Goal: Information Seeking & Learning: Learn about a topic

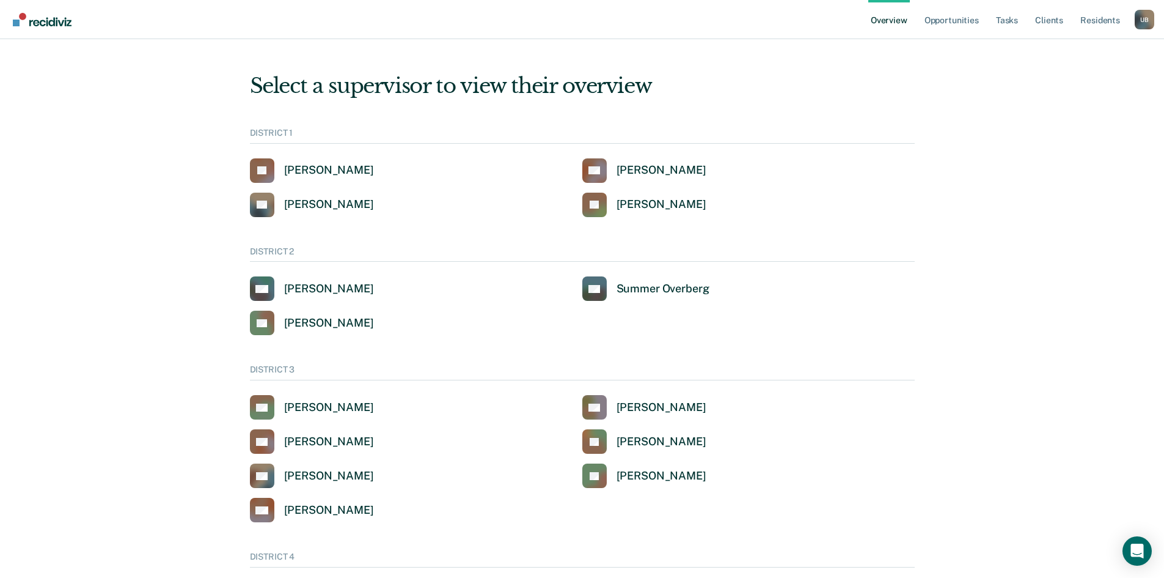
click at [1148, 20] on div "U B" at bounding box center [1145, 20] width 20 height 20
click at [1063, 111] on link "Go to Operations" at bounding box center [1083, 114] width 104 height 10
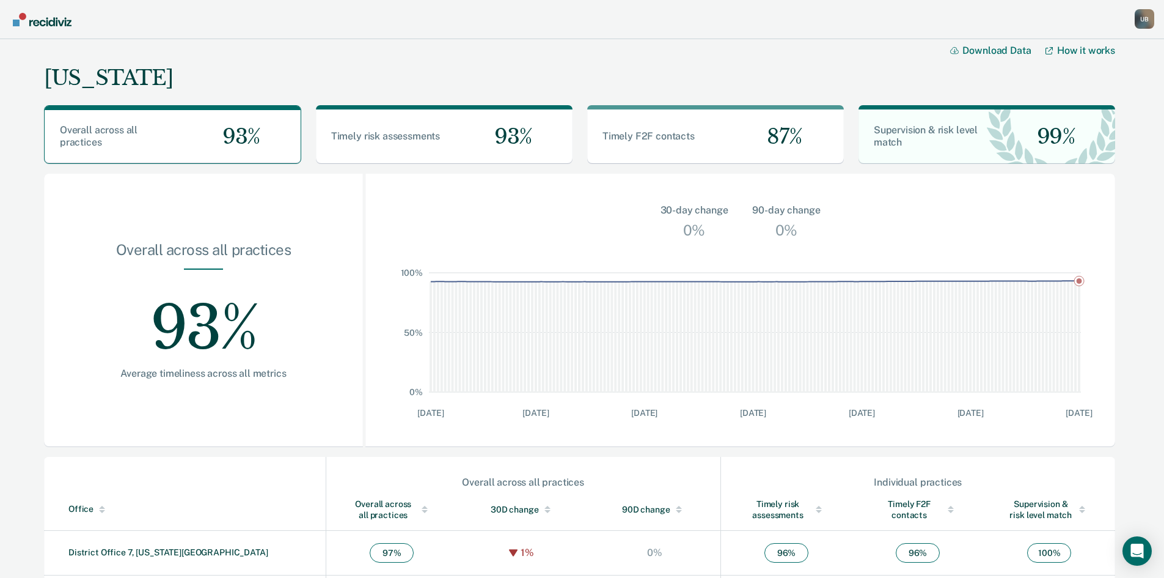
click at [1147, 18] on div "U B" at bounding box center [1145, 19] width 20 height 20
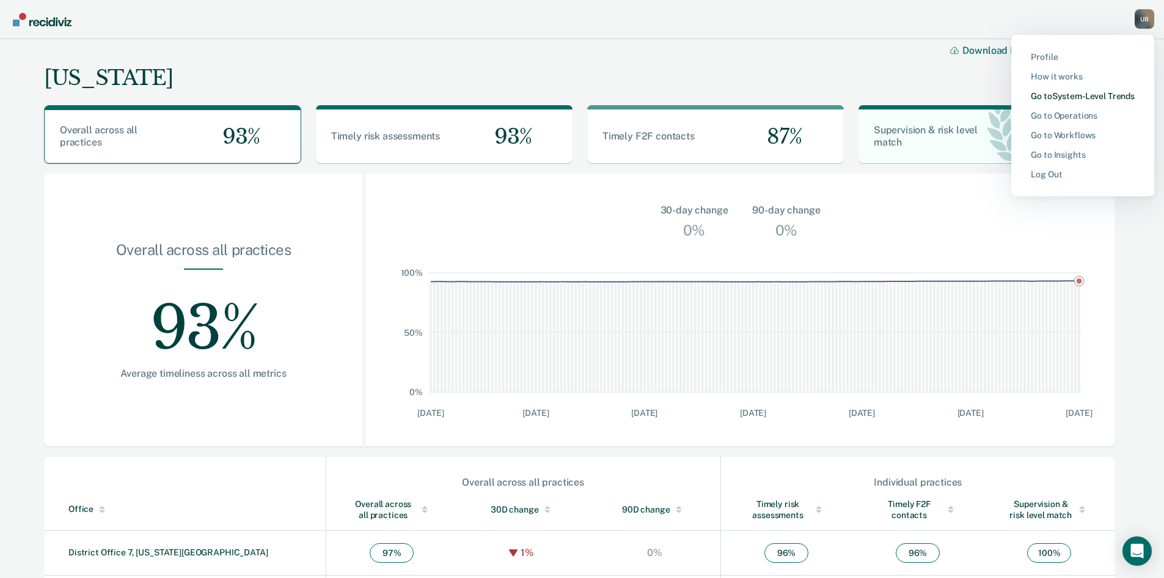
click at [1089, 94] on link "Go to System-Level Trends" at bounding box center [1083, 96] width 104 height 10
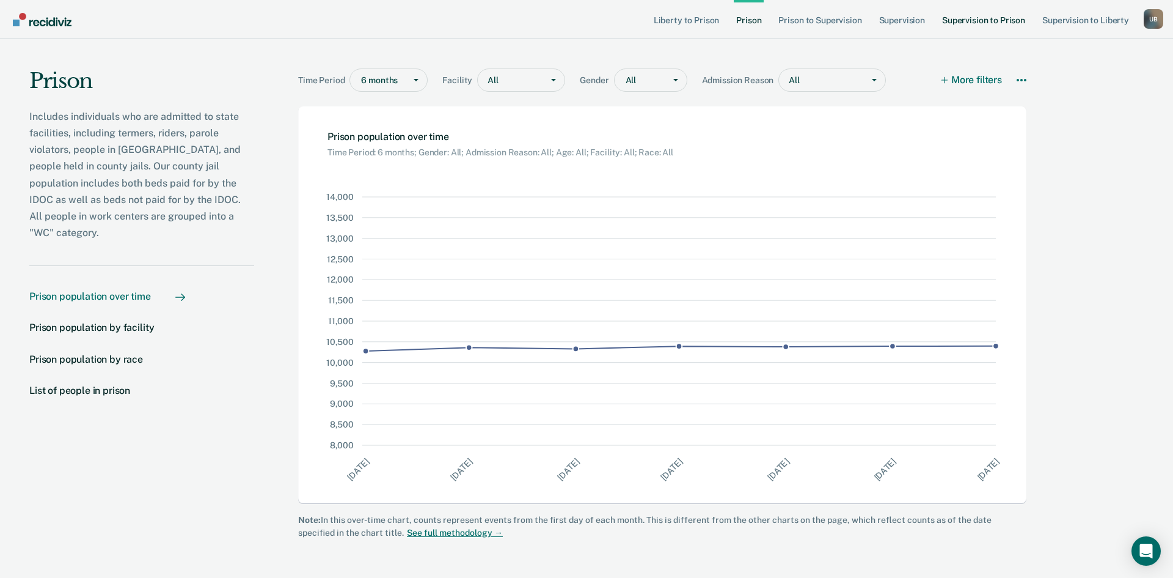
click at [971, 23] on link "Supervision to Prison" at bounding box center [984, 19] width 88 height 39
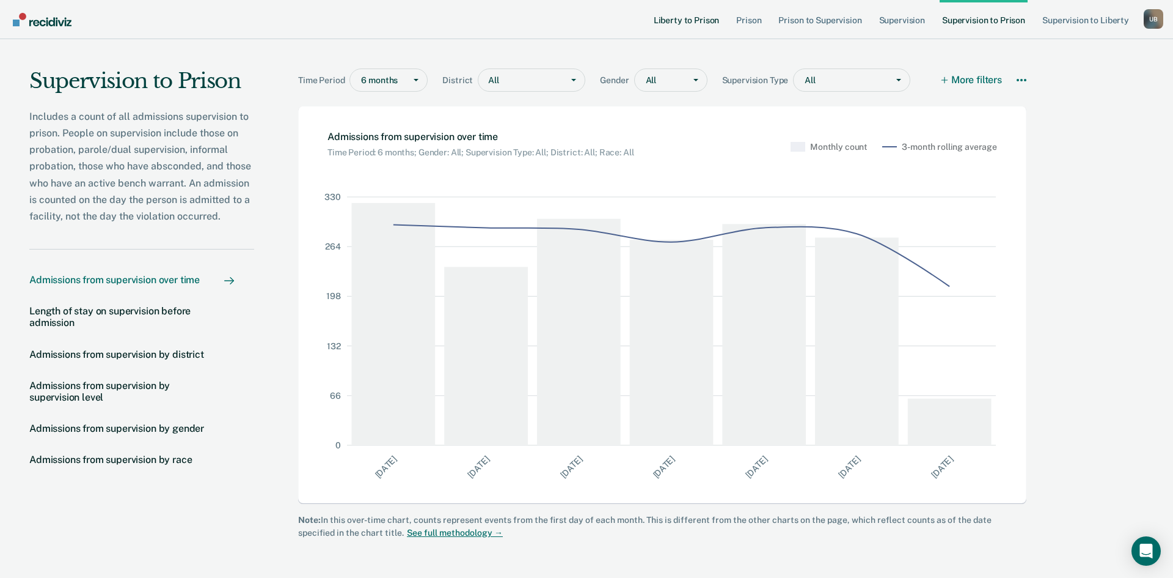
click at [682, 24] on link "Liberty to Prison" at bounding box center [687, 19] width 71 height 39
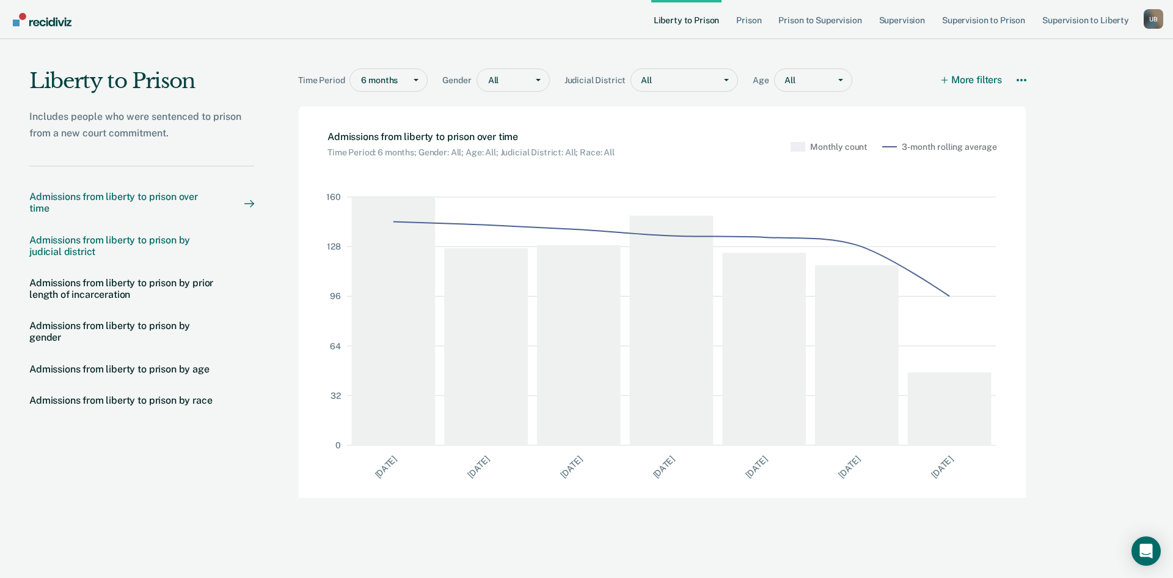
click at [82, 249] on div "Admissions from liberty to prison by judicial district" at bounding box center [124, 245] width 191 height 23
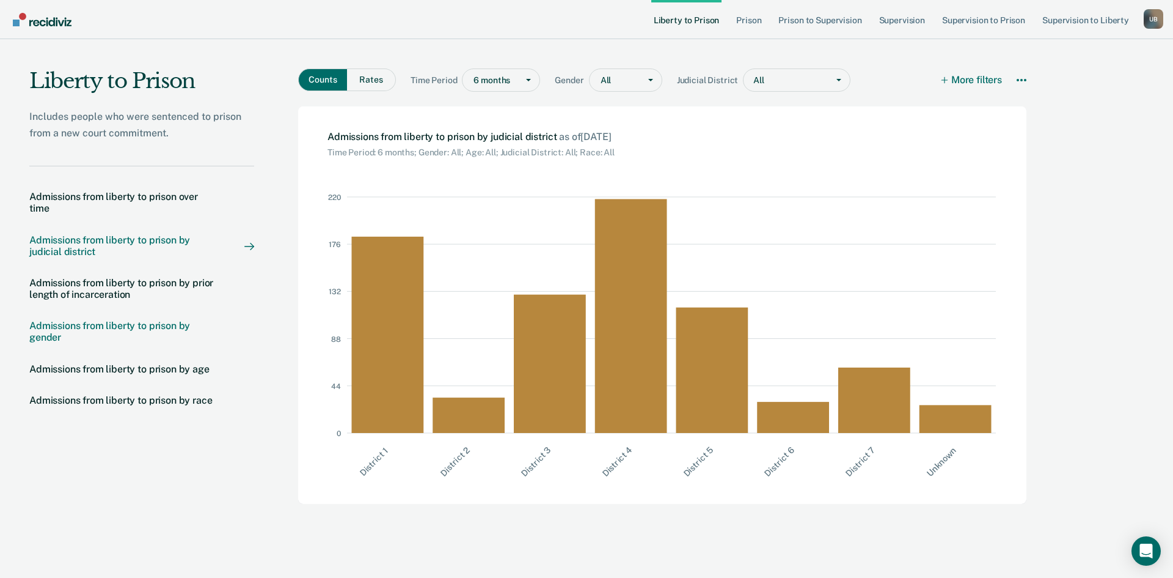
click at [108, 325] on div "Admissions from liberty to prison by gender" at bounding box center [124, 331] width 191 height 23
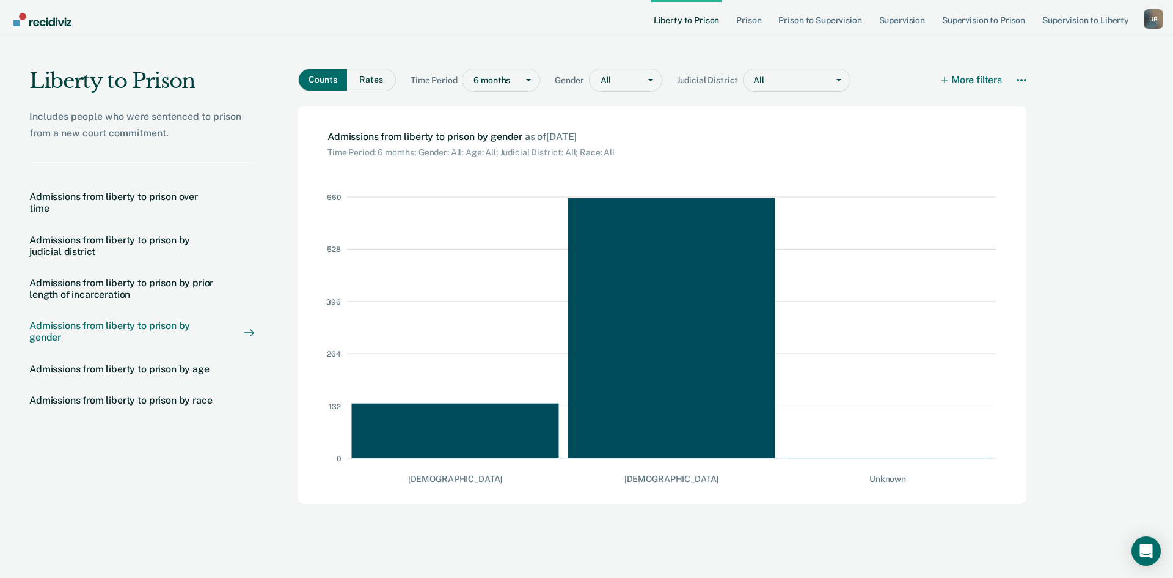
click at [1150, 17] on div "U B" at bounding box center [1154, 19] width 20 height 20
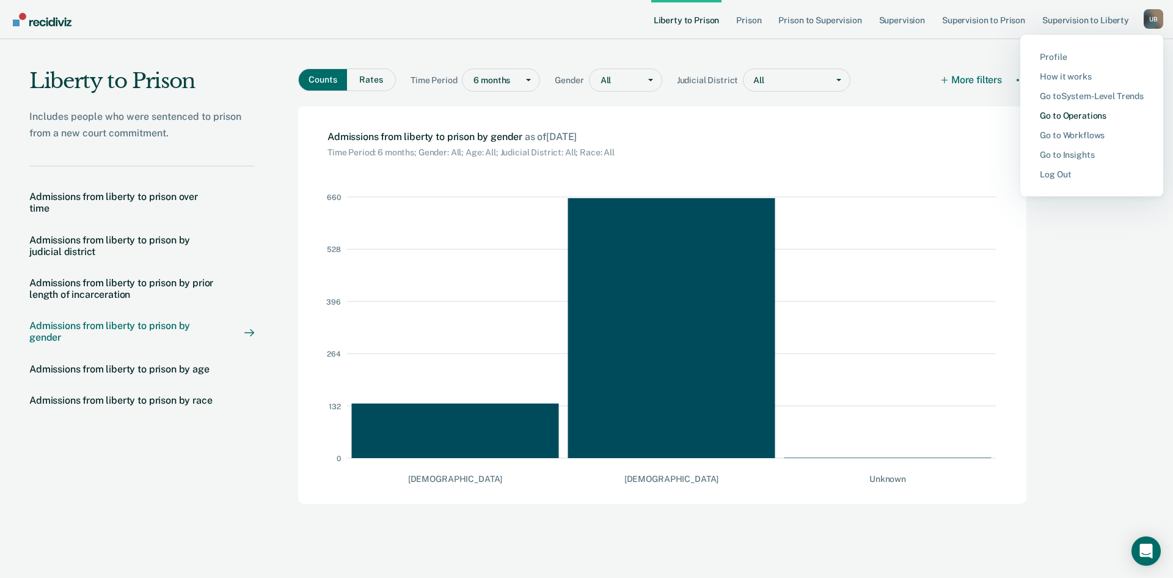
click at [1085, 111] on link "Go to Operations" at bounding box center [1092, 116] width 104 height 10
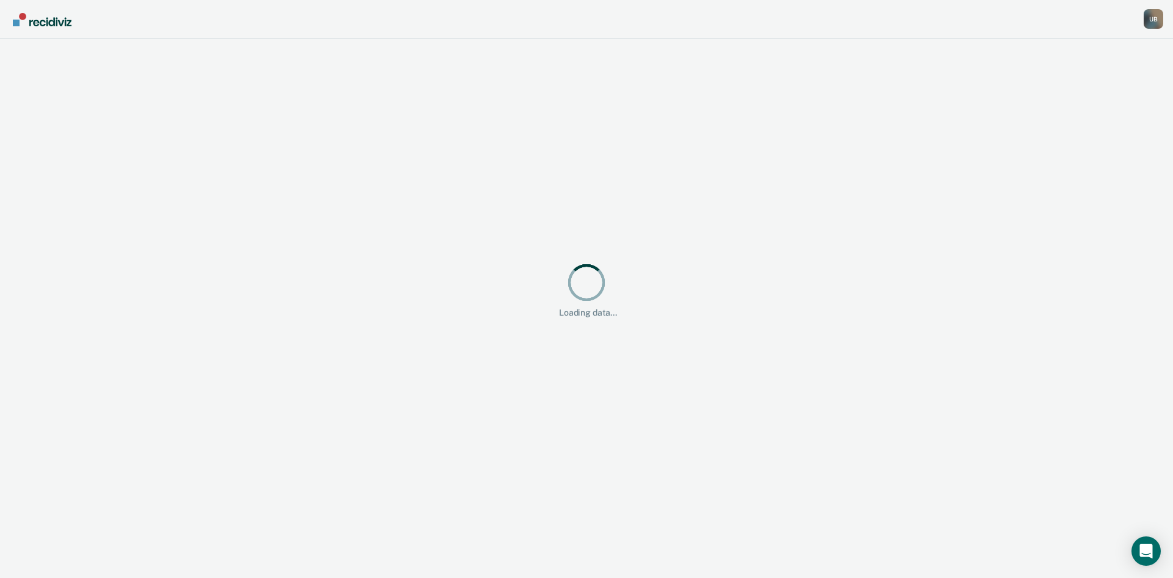
click at [1148, 20] on div "U B" at bounding box center [1154, 19] width 20 height 20
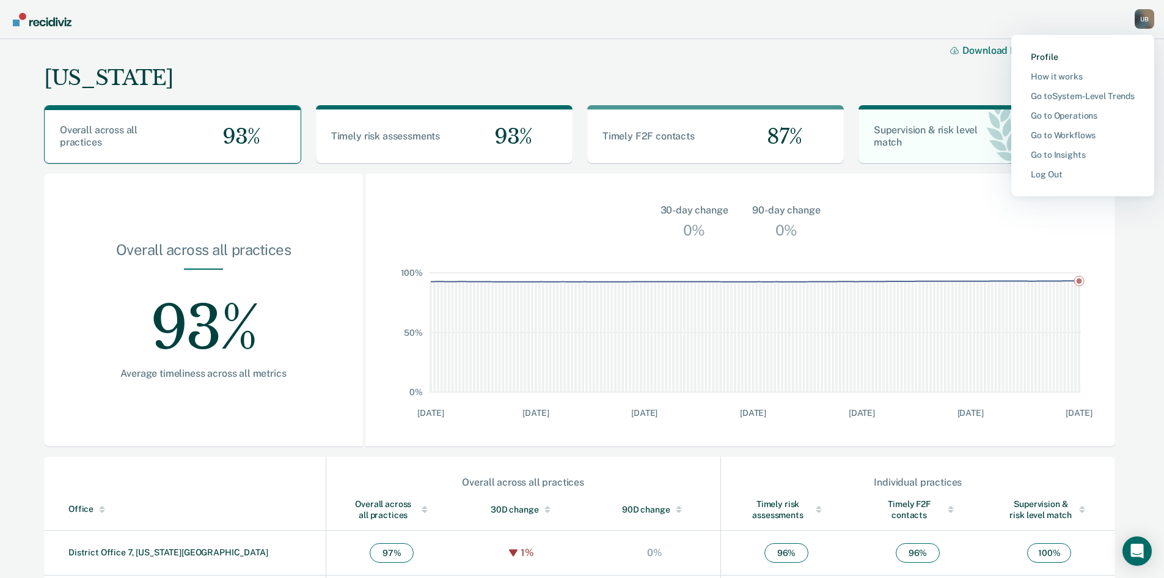
click at [1066, 53] on link "Profile" at bounding box center [1083, 57] width 104 height 10
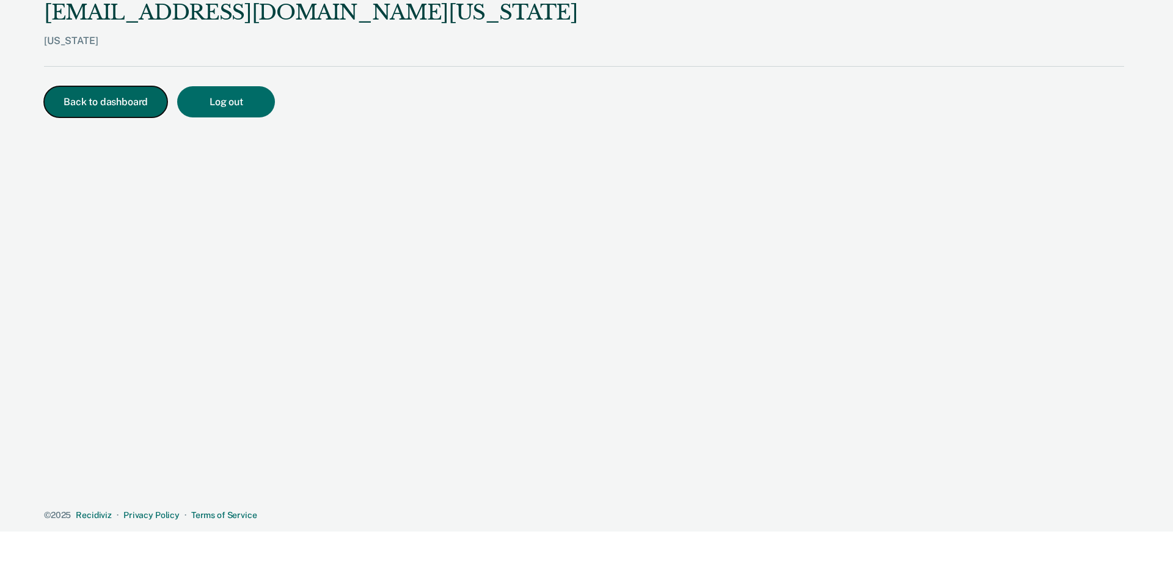
click at [111, 98] on button "Back to dashboard" at bounding box center [105, 101] width 123 height 31
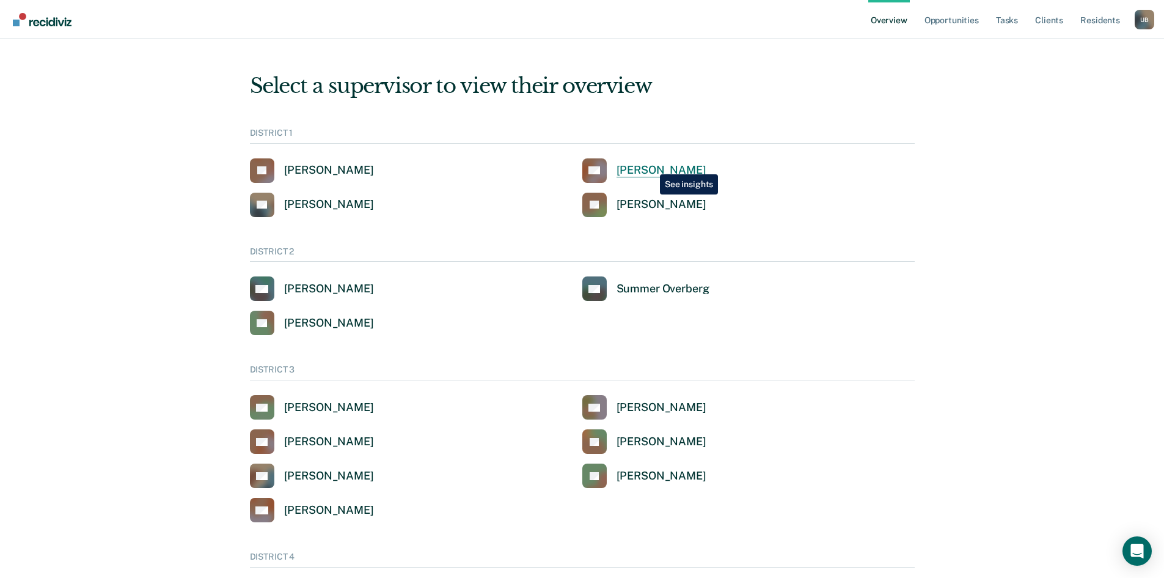
click at [651, 165] on div "[PERSON_NAME]" at bounding box center [662, 170] width 90 height 14
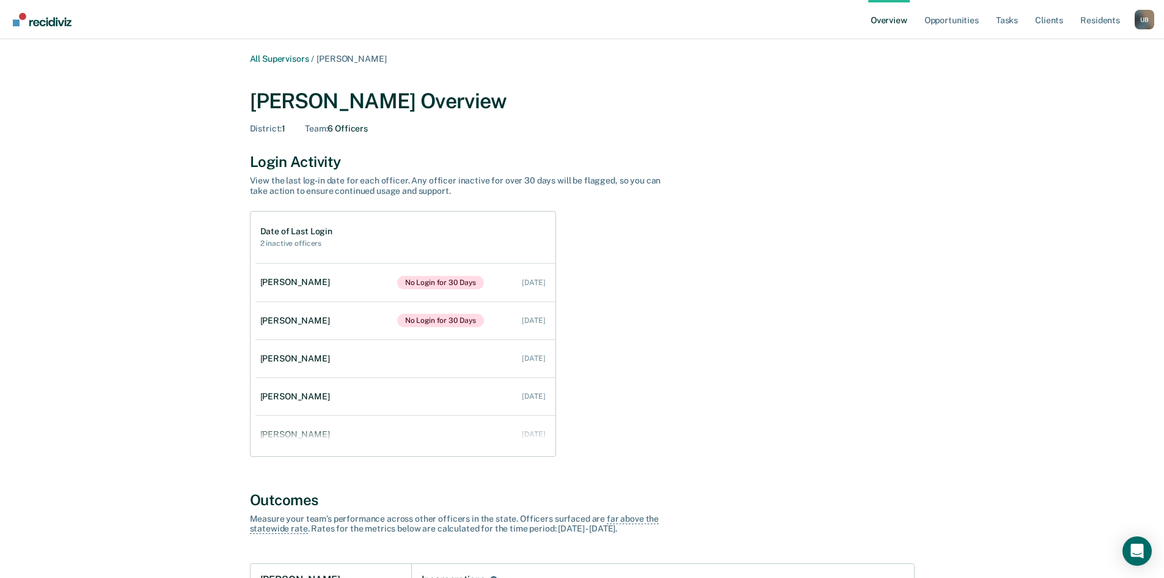
click at [1144, 24] on div "U B" at bounding box center [1145, 20] width 20 height 20
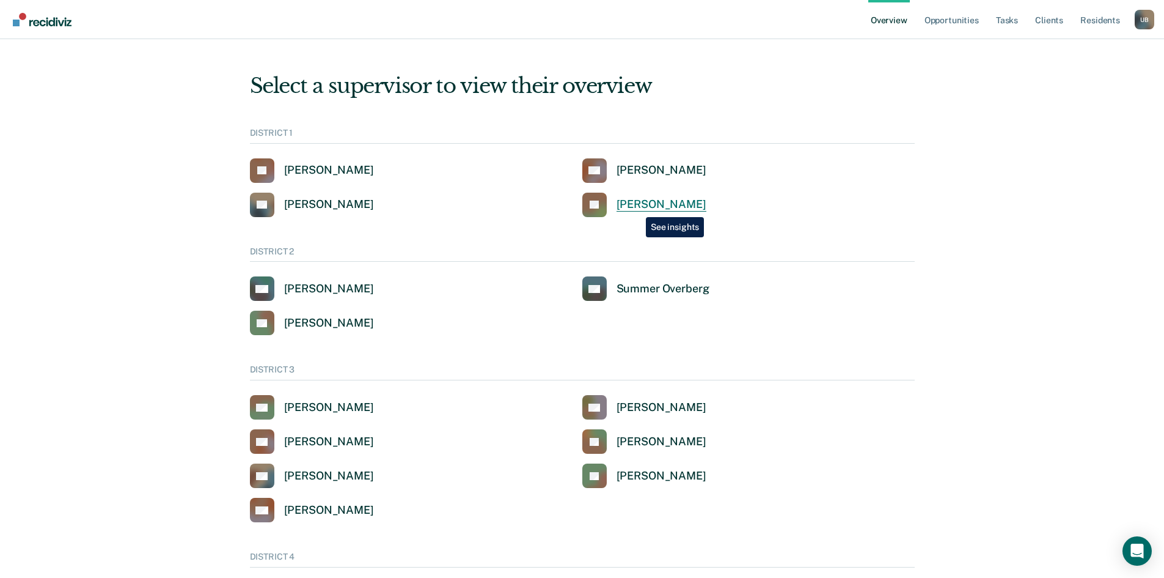
click at [637, 208] on div "[PERSON_NAME]" at bounding box center [662, 204] width 90 height 14
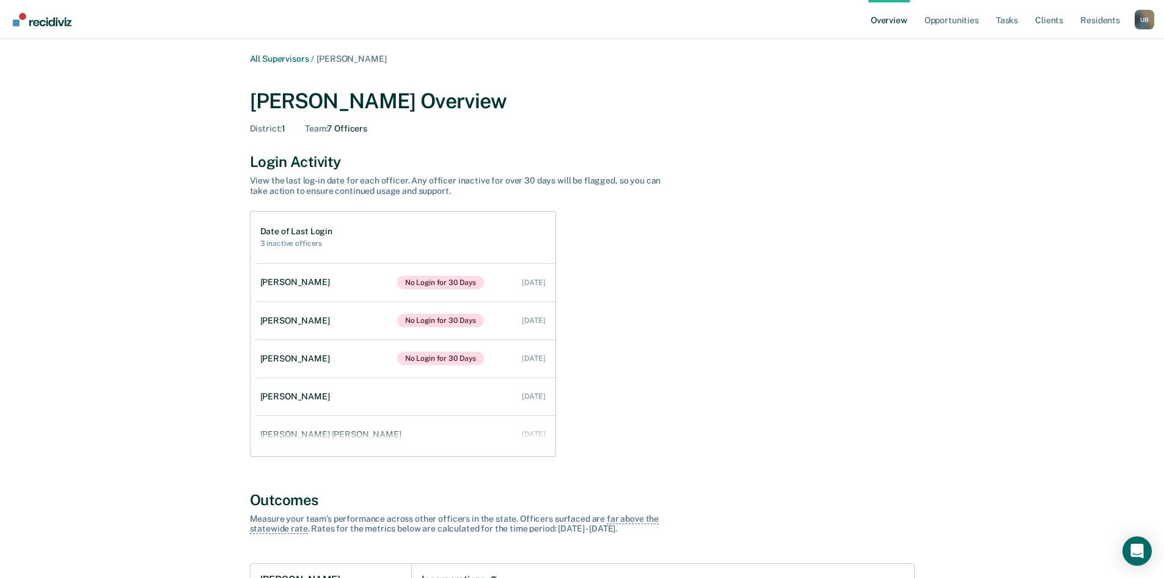
click at [1148, 23] on div "U B" at bounding box center [1145, 20] width 20 height 20
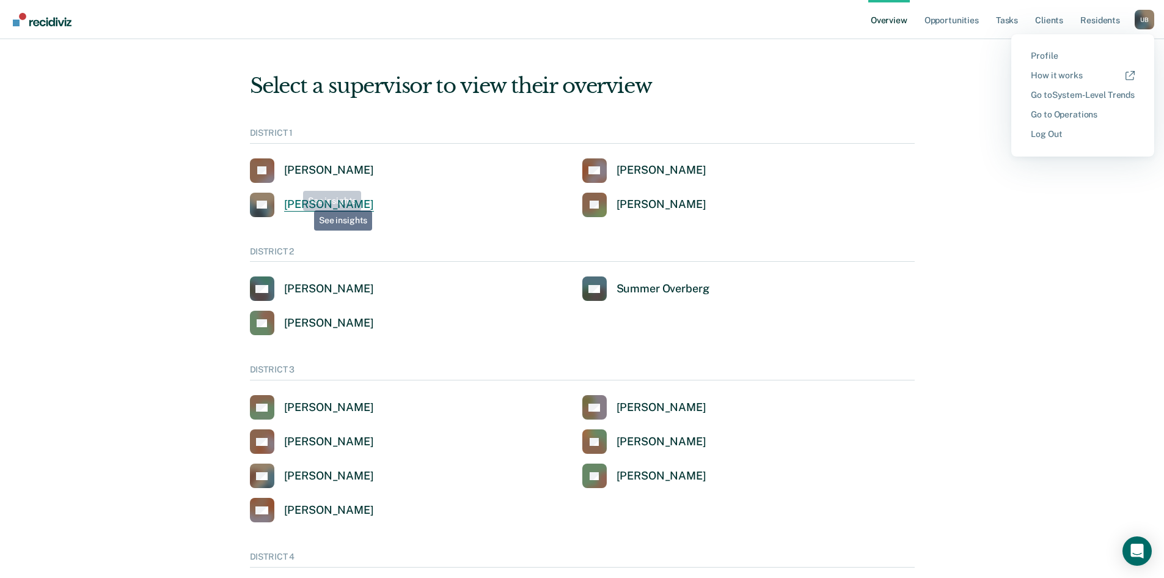
click at [306, 203] on div "[PERSON_NAME]" at bounding box center [329, 204] width 90 height 14
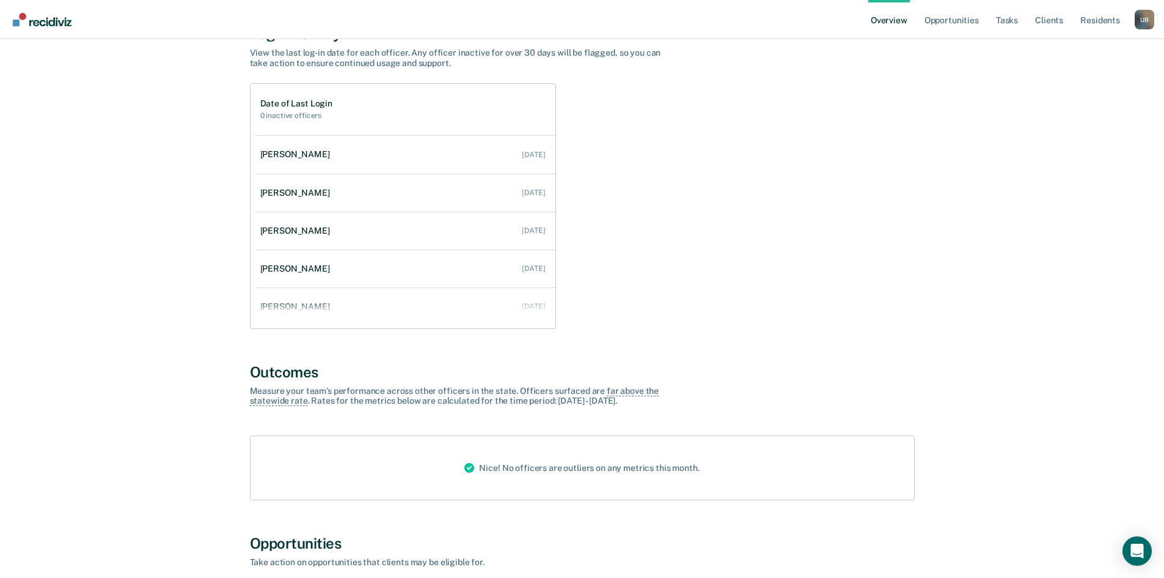
scroll to position [115, 0]
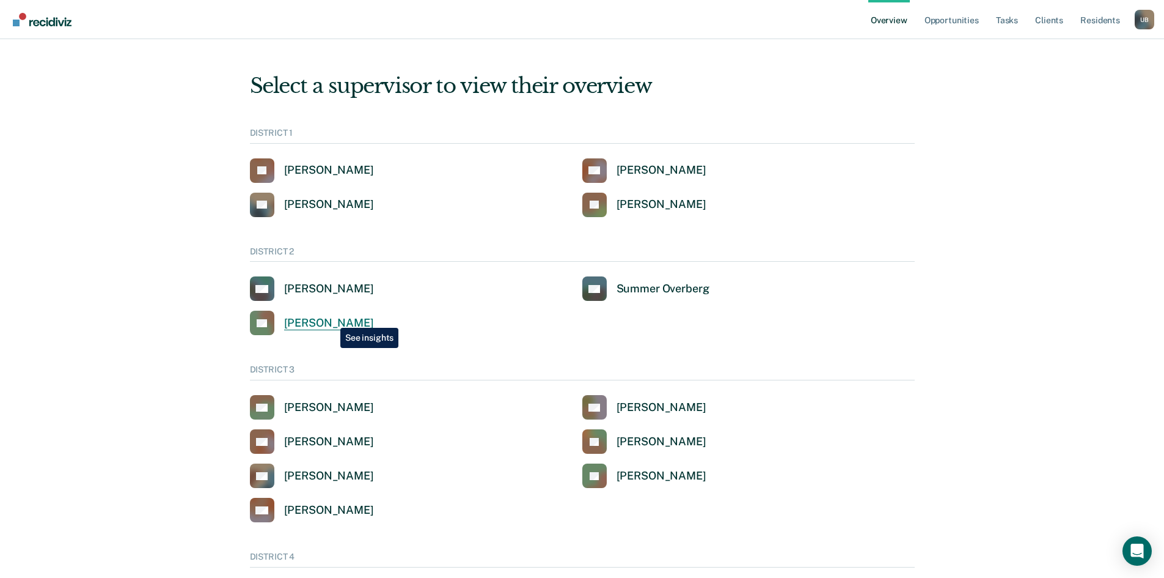
click at [331, 318] on div "[PERSON_NAME]" at bounding box center [329, 323] width 90 height 14
click at [326, 324] on div "[PERSON_NAME]" at bounding box center [329, 323] width 90 height 14
click at [310, 285] on div "[PERSON_NAME]" at bounding box center [329, 289] width 90 height 14
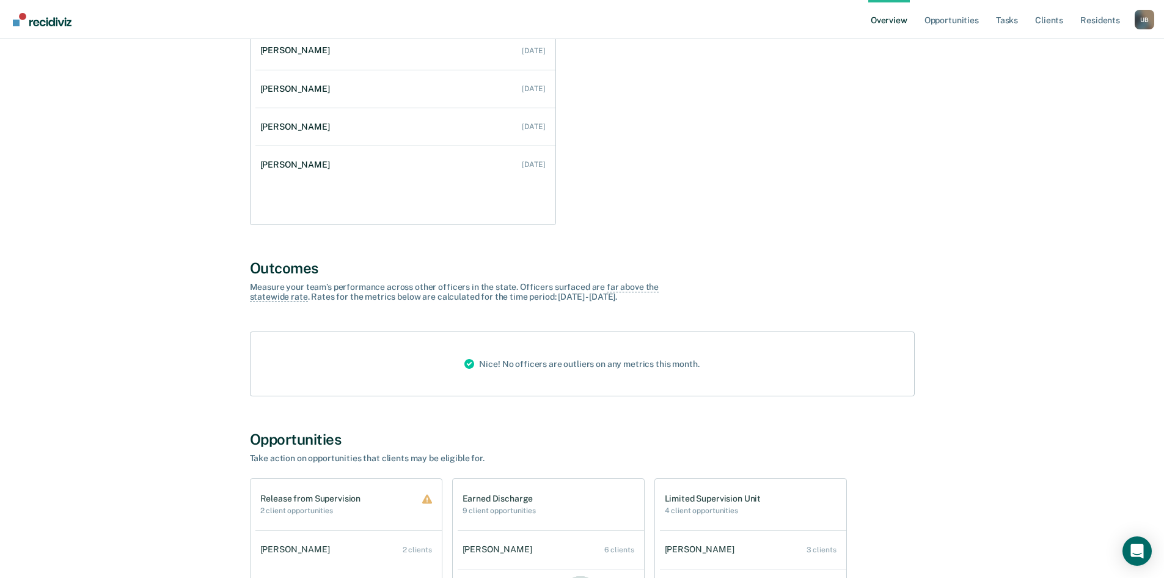
scroll to position [241, 0]
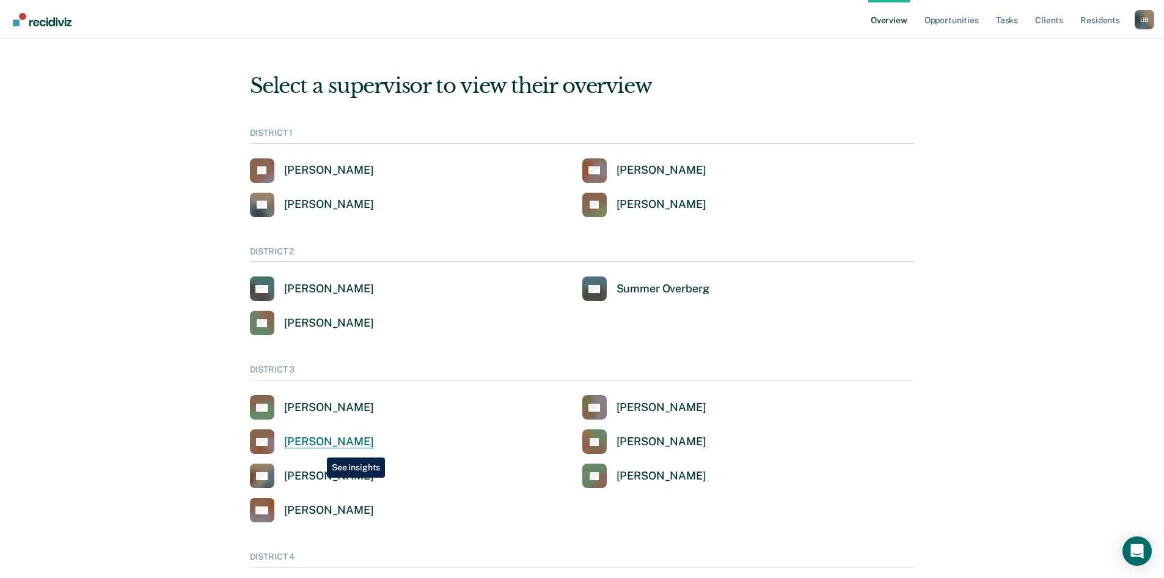
click at [318, 448] on div "[PERSON_NAME]" at bounding box center [329, 442] width 90 height 14
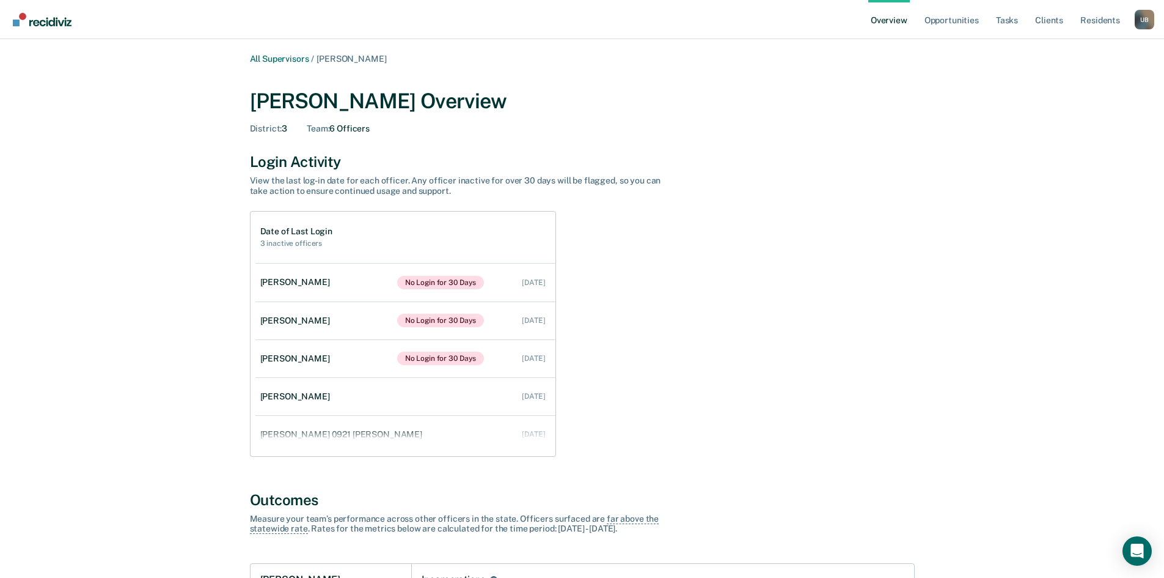
click at [1137, 18] on div "U B" at bounding box center [1145, 20] width 20 height 20
click at [1048, 138] on link "Log Out" at bounding box center [1083, 134] width 104 height 10
